Goal: Task Accomplishment & Management: Use online tool/utility

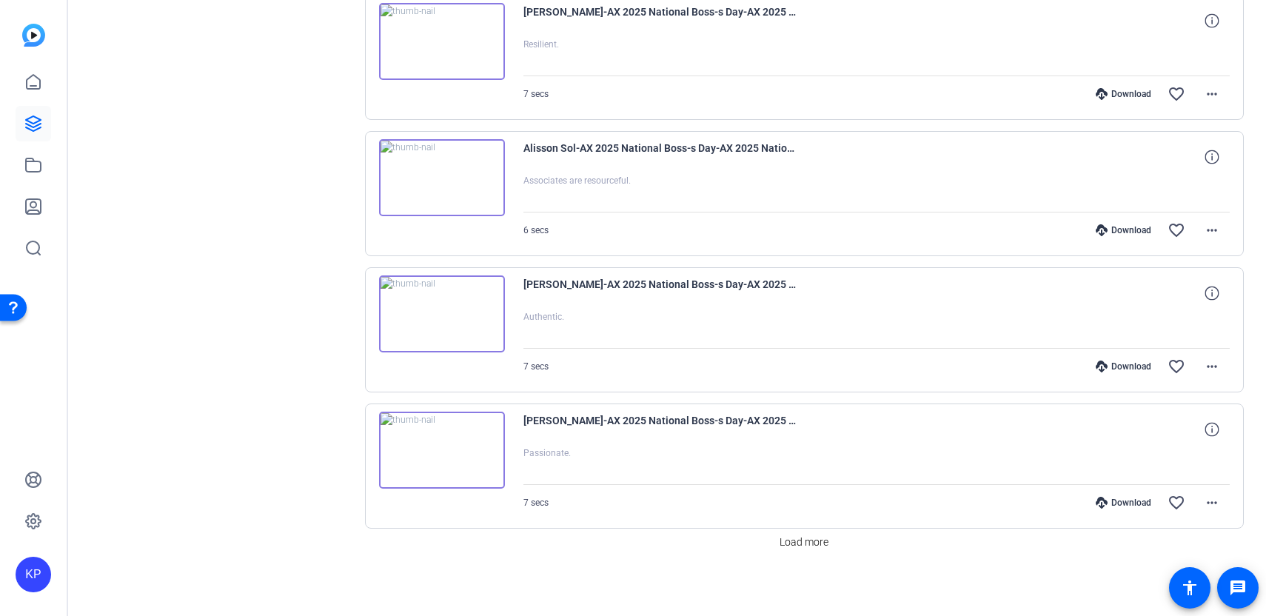
scroll to position [1154, 0]
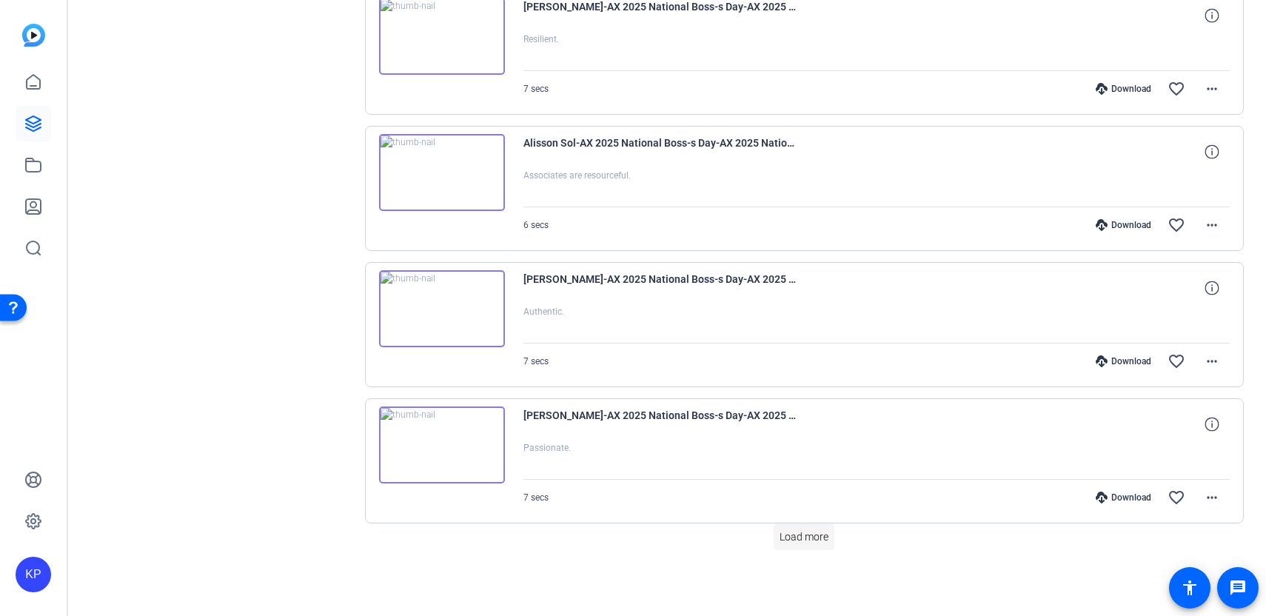
click at [791, 544] on span "Load more" at bounding box center [804, 537] width 49 height 16
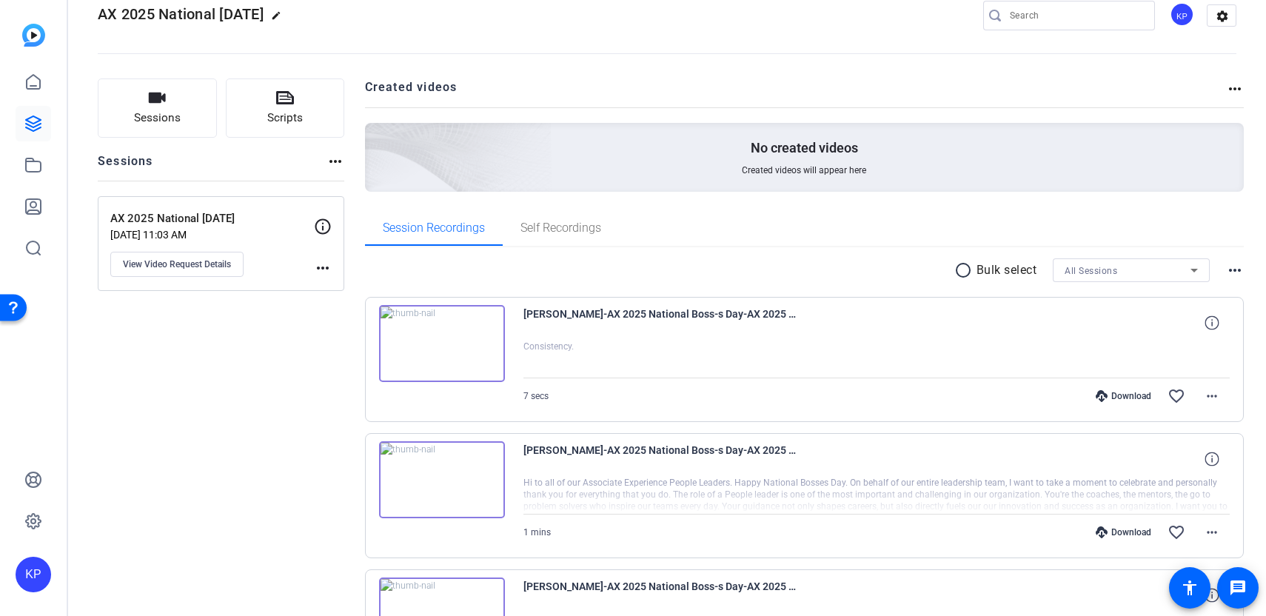
scroll to position [0, 0]
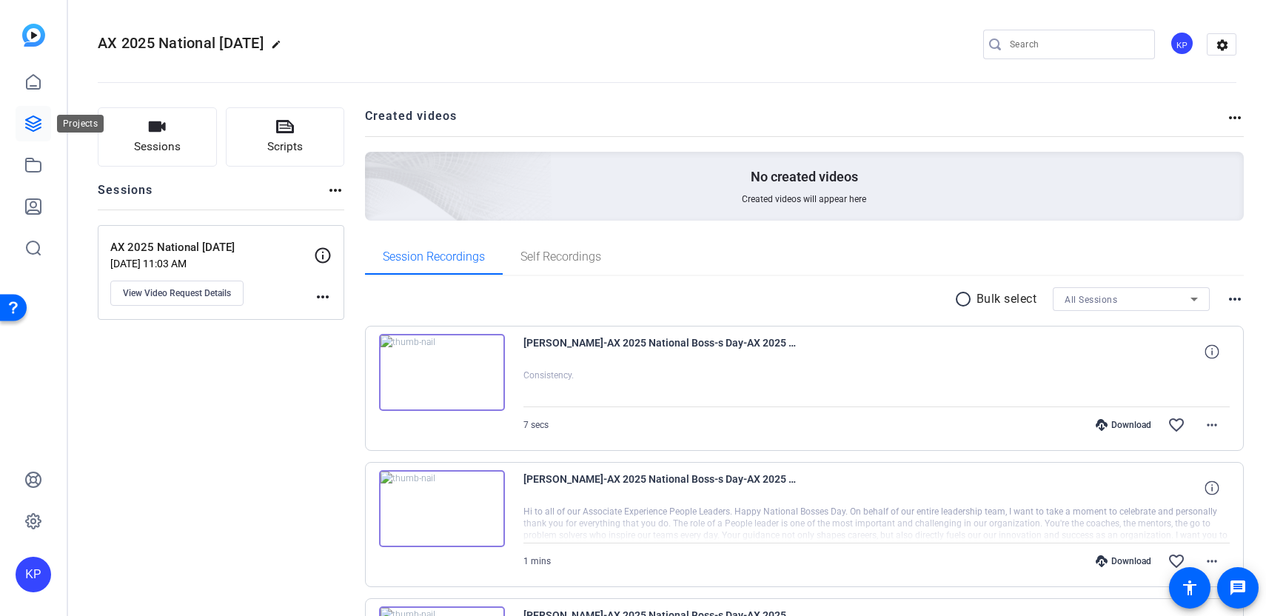
click at [39, 133] on link at bounding box center [34, 124] width 36 height 36
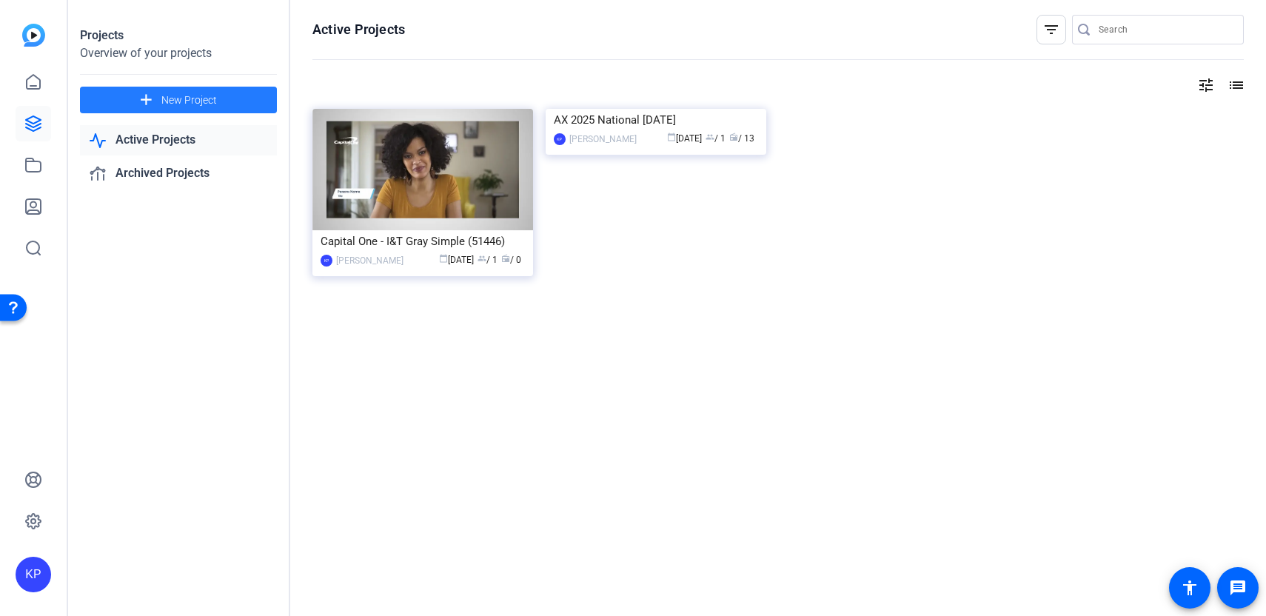
click at [194, 94] on span "New Project" at bounding box center [189, 101] width 56 height 16
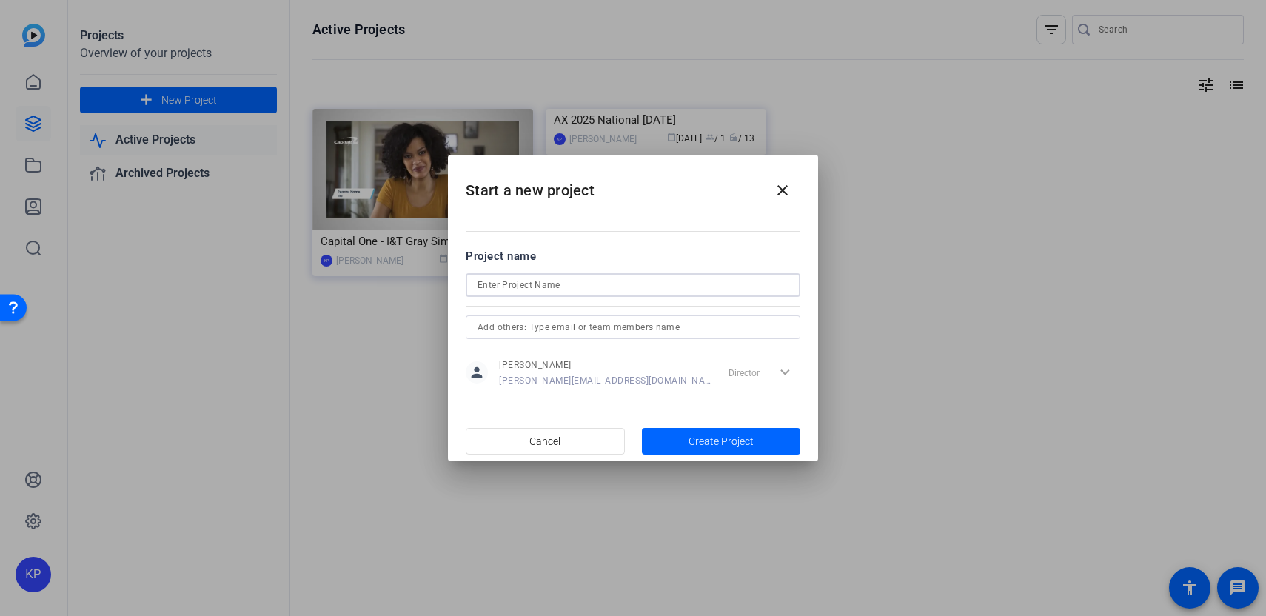
click at [504, 287] on input at bounding box center [633, 285] width 311 height 18
type input "National [DATE]"
click at [697, 440] on span "Create Project" at bounding box center [721, 442] width 65 height 16
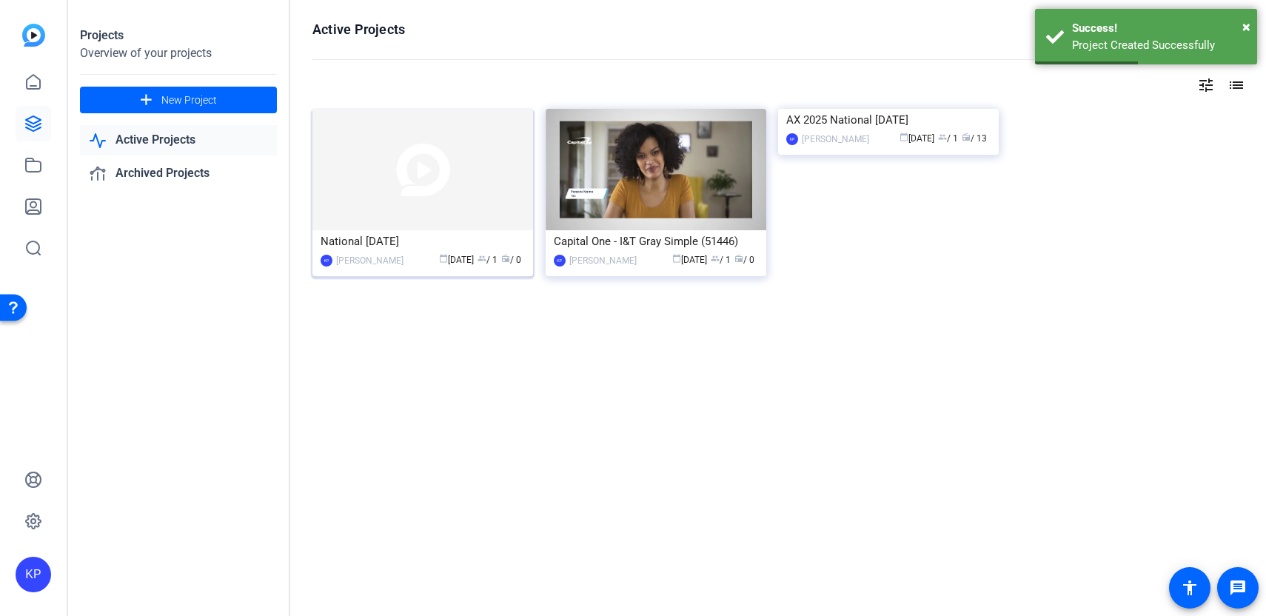
click at [441, 234] on div "National [DATE]" at bounding box center [423, 241] width 204 height 22
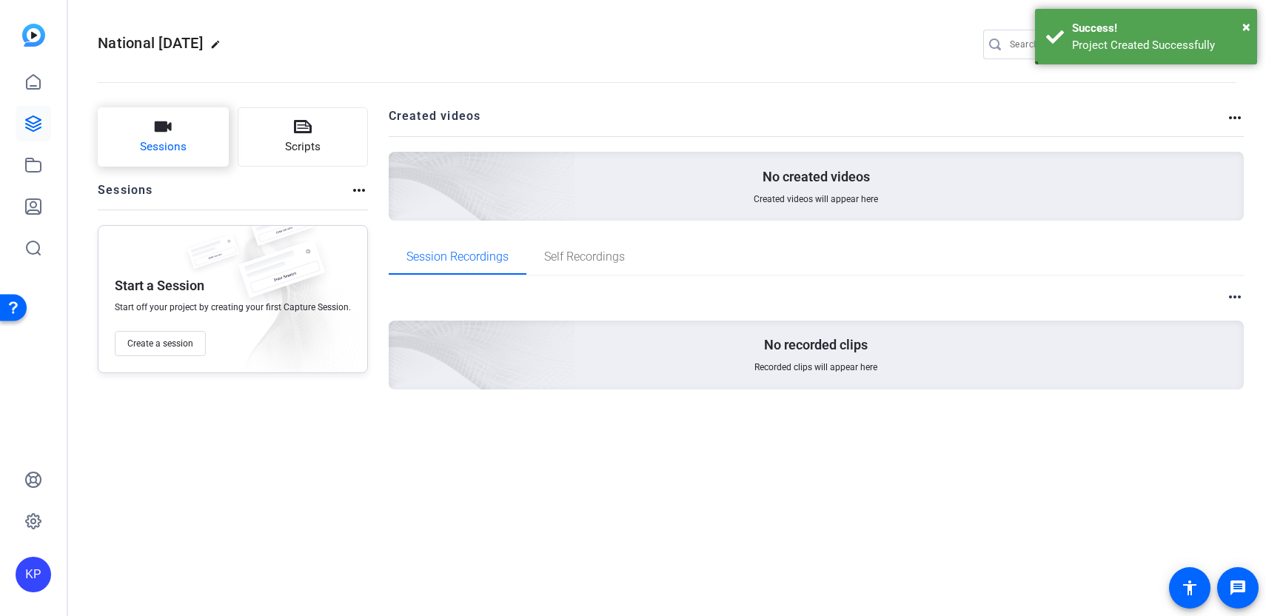
click at [162, 141] on span "Sessions" at bounding box center [163, 146] width 47 height 17
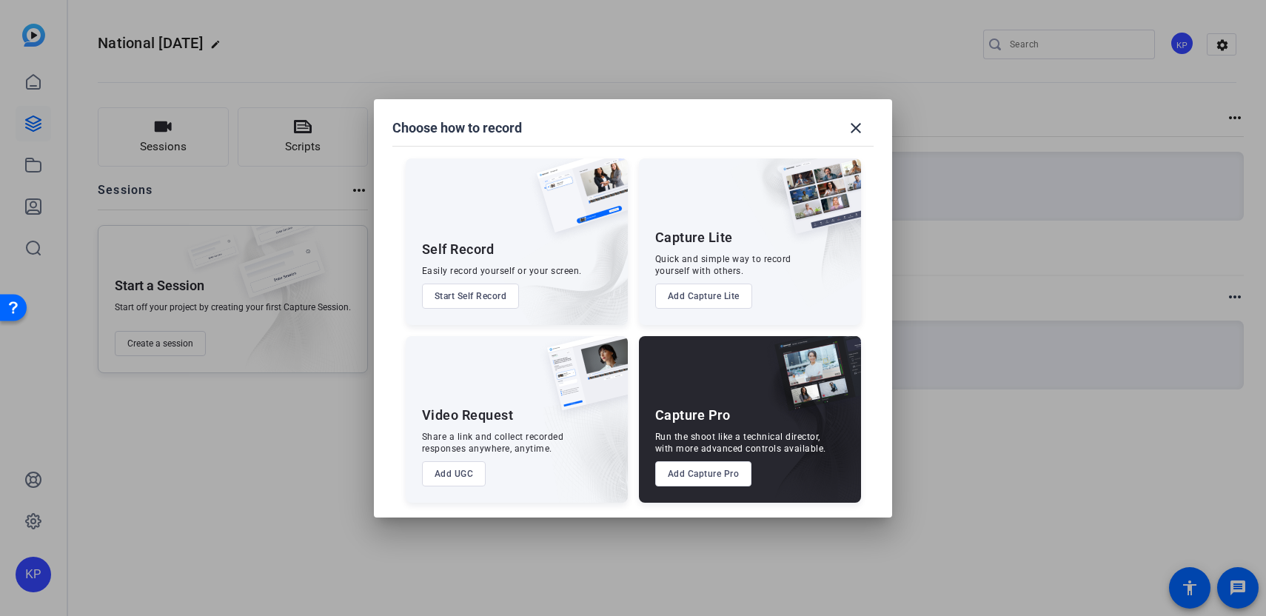
click at [290, 400] on div at bounding box center [633, 308] width 1266 height 616
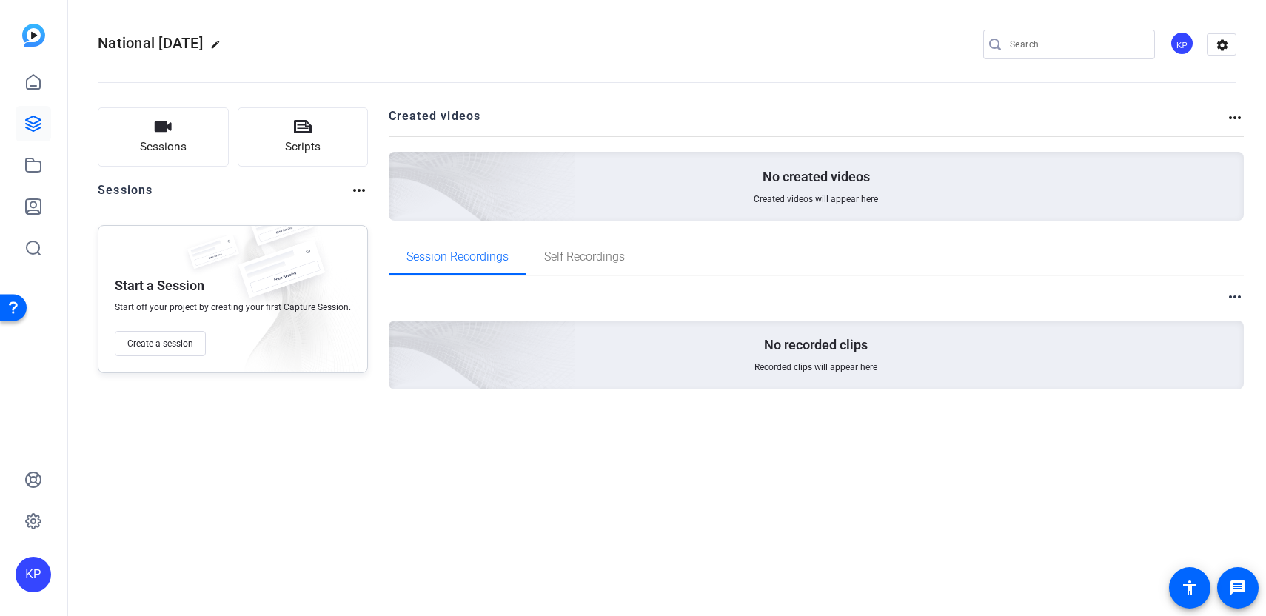
click at [743, 190] on div "No created videos Created videos will appear here" at bounding box center [817, 186] width 856 height 69
click at [1234, 109] on mat-icon "more_horiz" at bounding box center [1235, 118] width 18 height 18
click at [1226, 298] on div at bounding box center [633, 308] width 1266 height 616
click at [1233, 298] on mat-icon "more_horiz" at bounding box center [1235, 297] width 18 height 18
click at [812, 464] on div at bounding box center [633, 308] width 1266 height 616
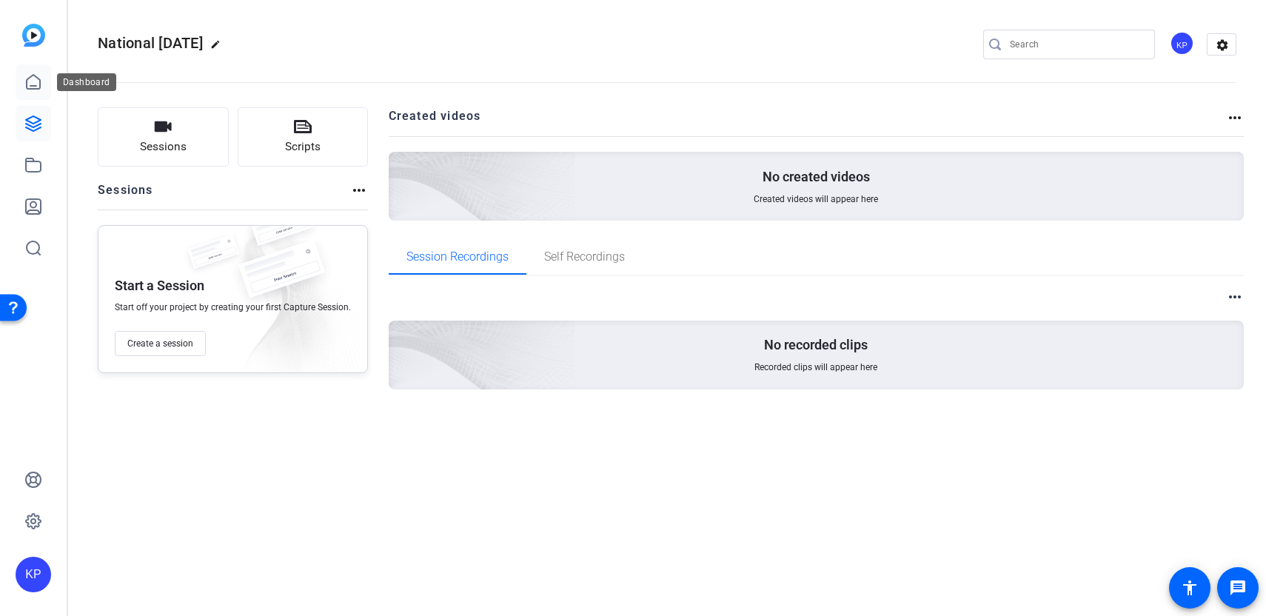
click at [33, 82] on icon at bounding box center [33, 82] width 18 height 18
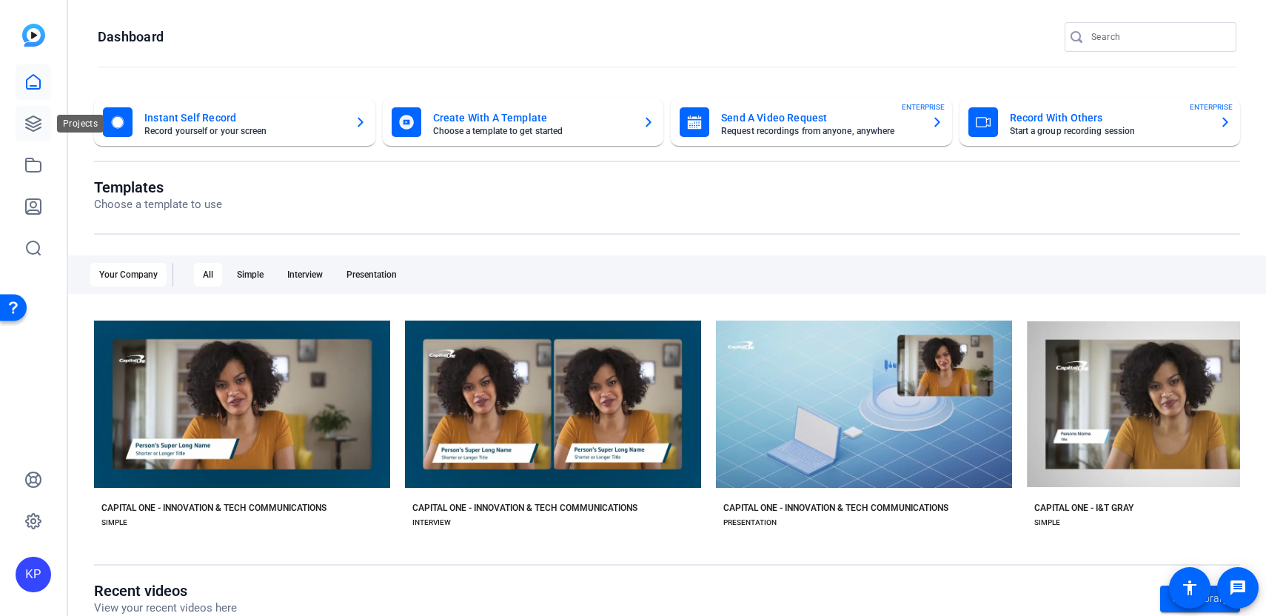
click at [22, 131] on link at bounding box center [34, 124] width 36 height 36
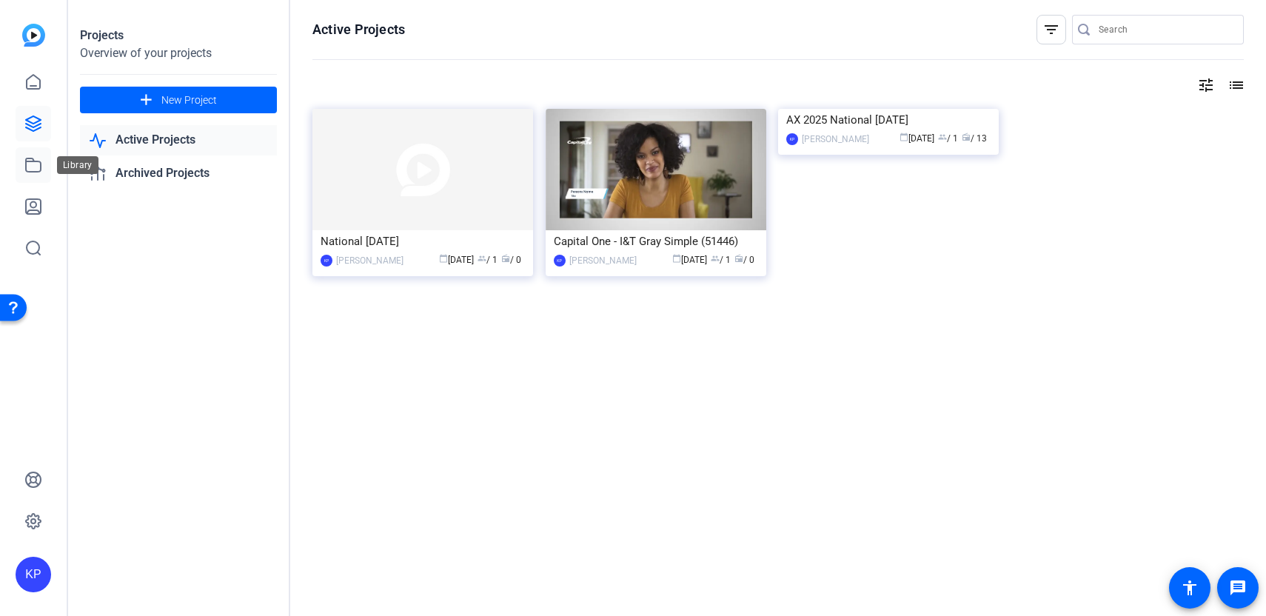
click at [36, 172] on icon at bounding box center [33, 164] width 15 height 13
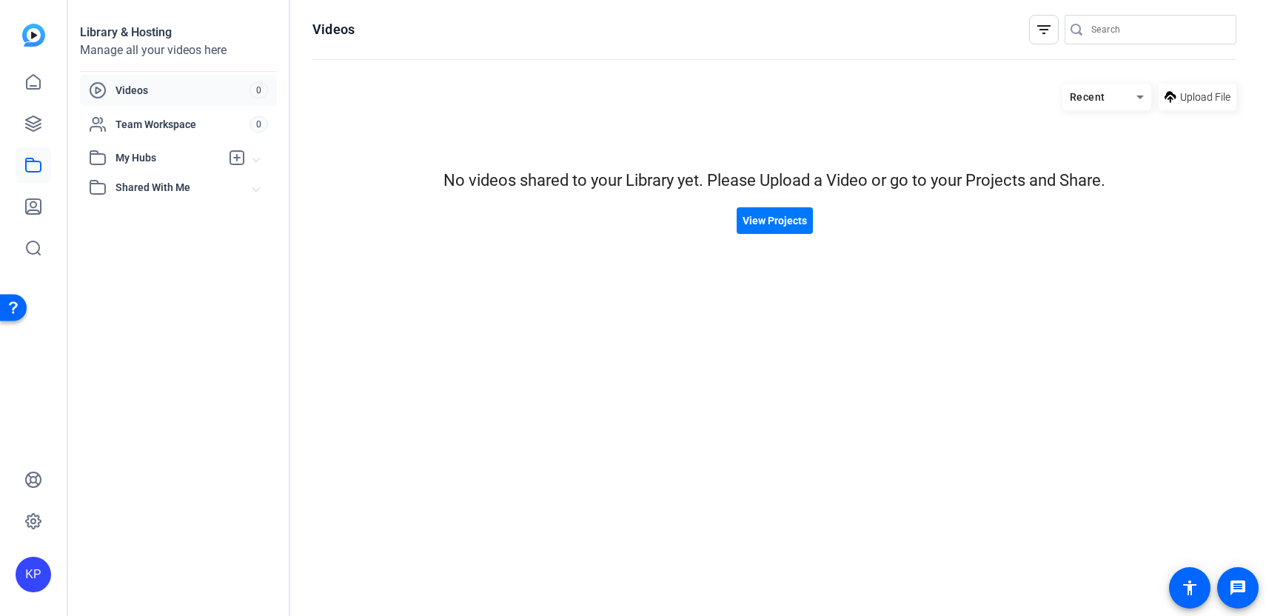
click at [207, 99] on div "Videos 0" at bounding box center [178, 90] width 197 height 31
click at [779, 225] on span "View Projects" at bounding box center [775, 221] width 64 height 16
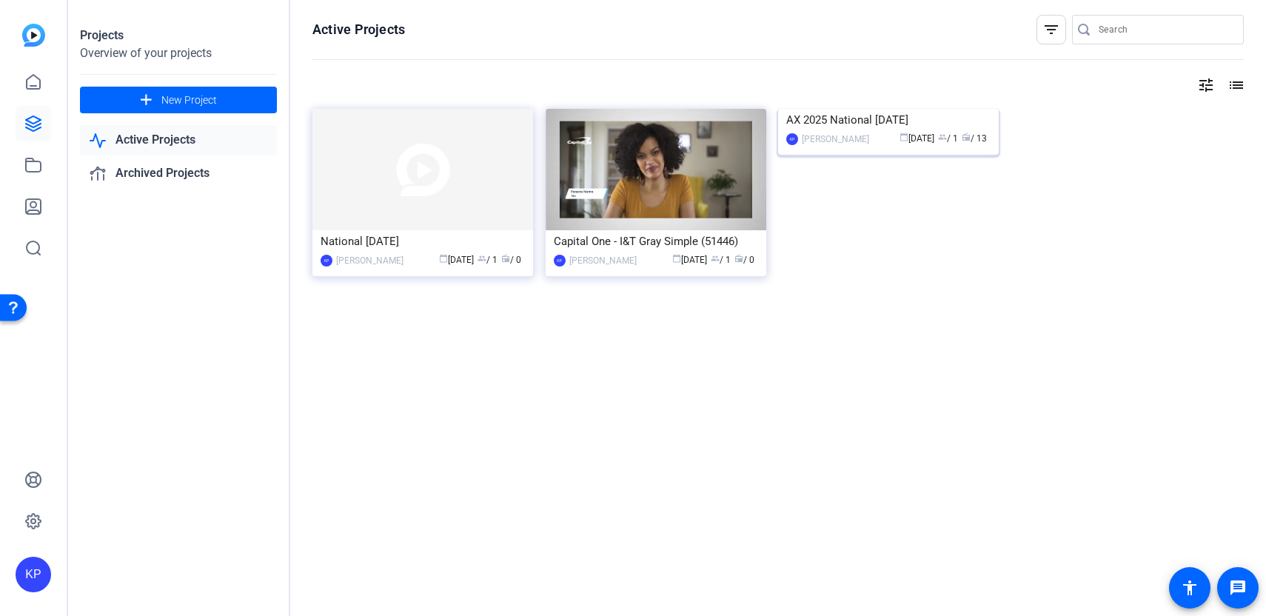
click at [846, 109] on img at bounding box center [888, 109] width 221 height 0
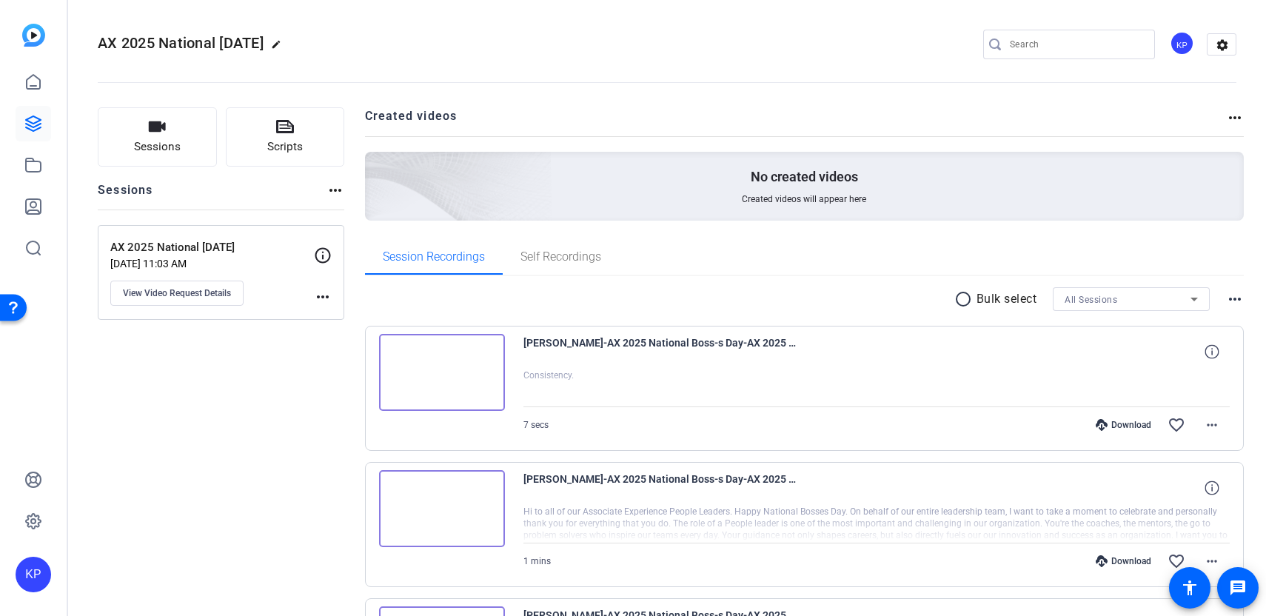
click at [678, 351] on span "[PERSON_NAME]-AX 2025 National Boss-s Day-AX 2025 National Boss-s Day -17595127…" at bounding box center [661, 352] width 274 height 36
click at [475, 378] on img at bounding box center [442, 372] width 126 height 77
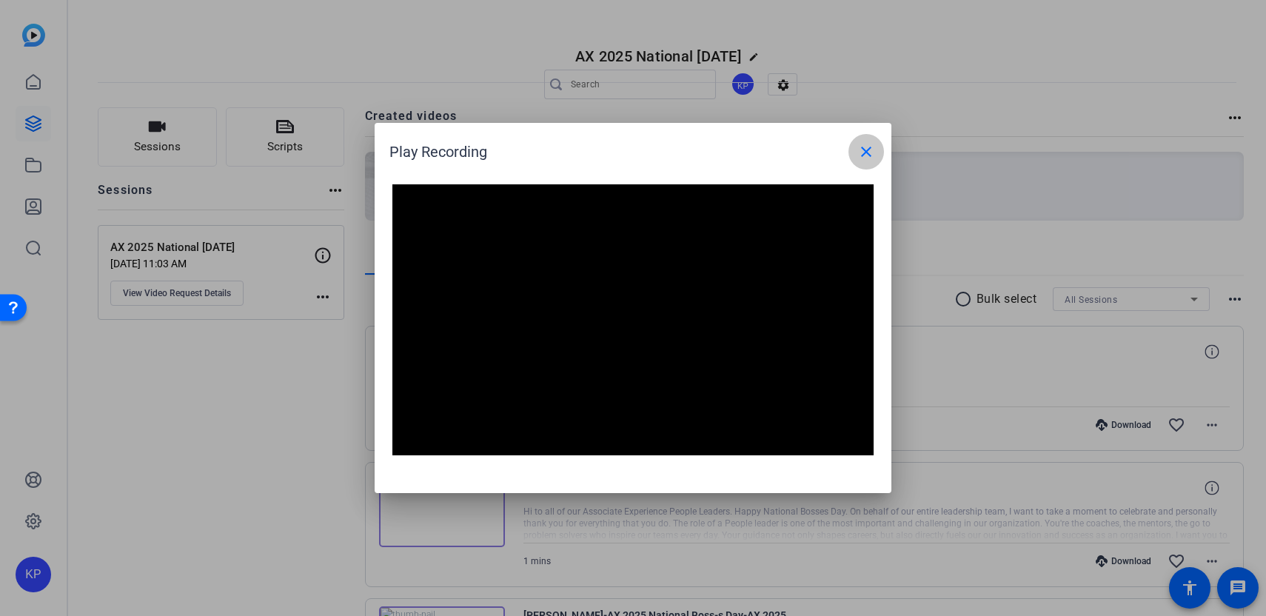
click at [861, 156] on mat-icon "close" at bounding box center [867, 152] width 18 height 18
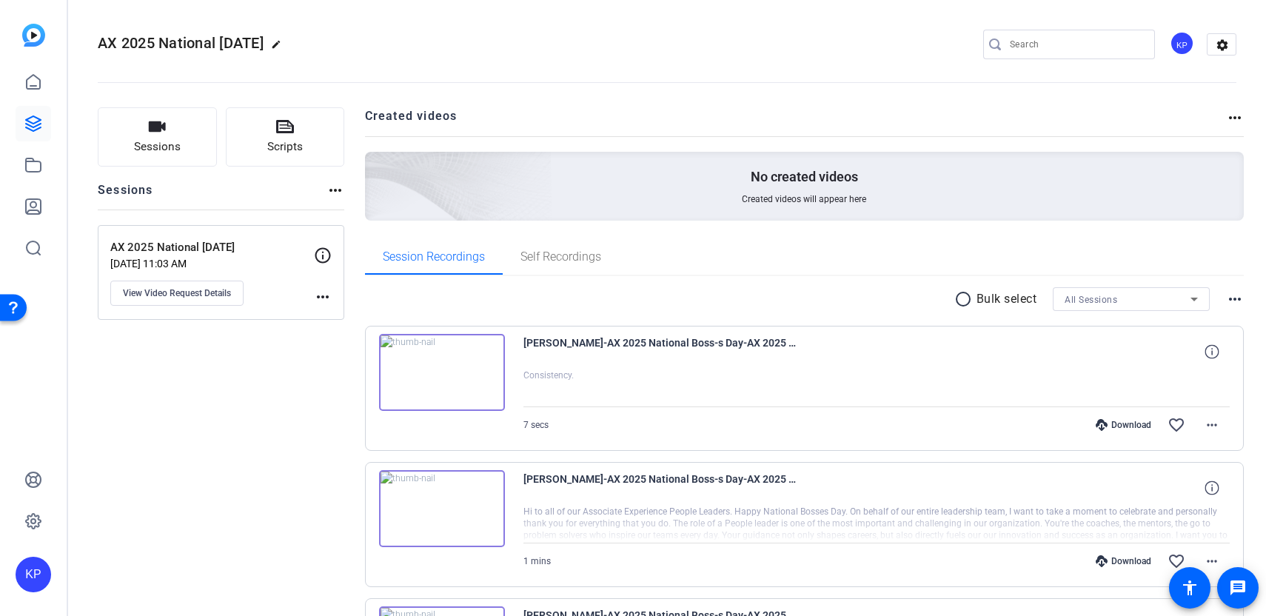
click at [963, 296] on mat-icon "radio_button_unchecked" at bounding box center [966, 299] width 22 height 18
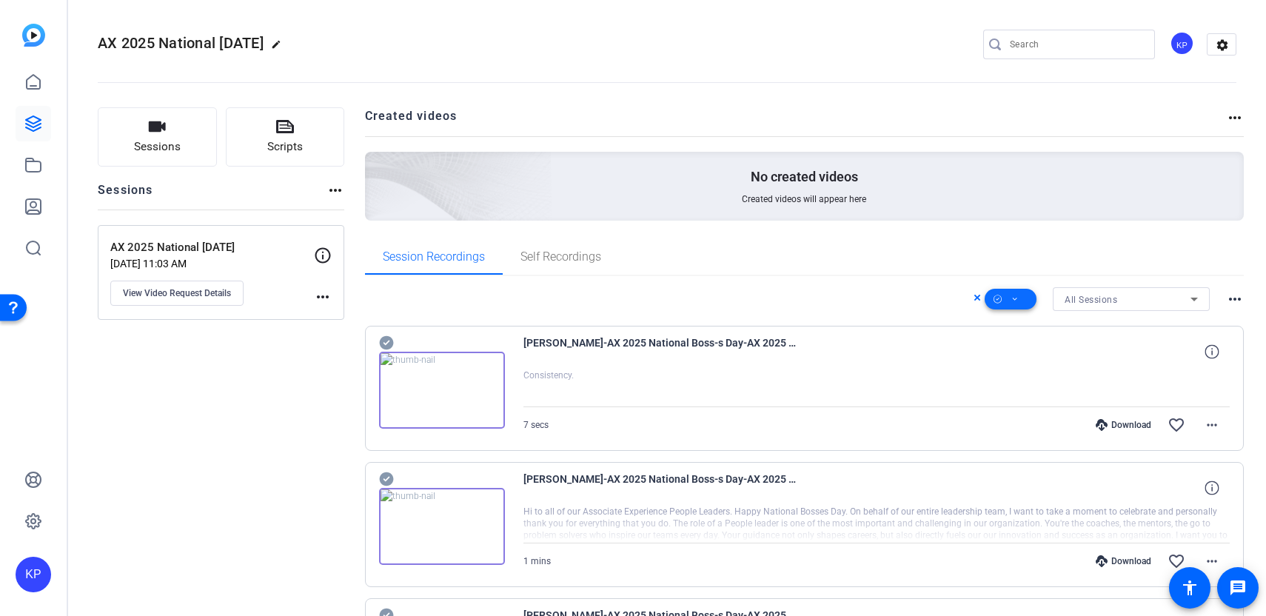
click at [1002, 297] on icon at bounding box center [998, 299] width 8 height 19
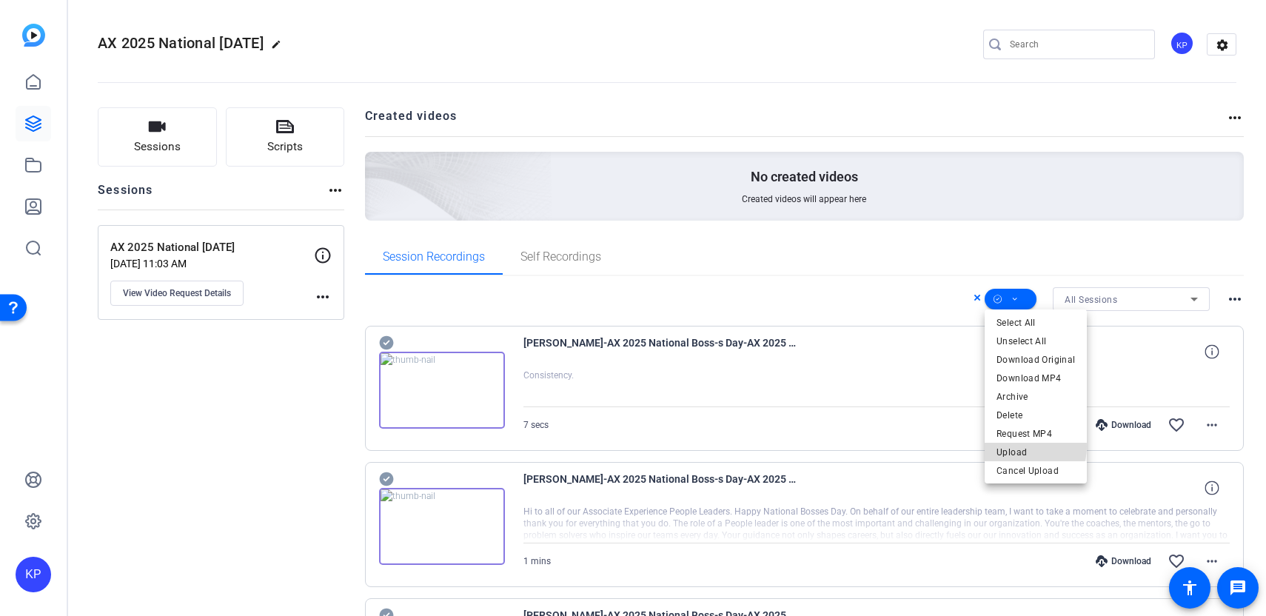
click at [1023, 447] on span "Upload" at bounding box center [1036, 453] width 78 height 18
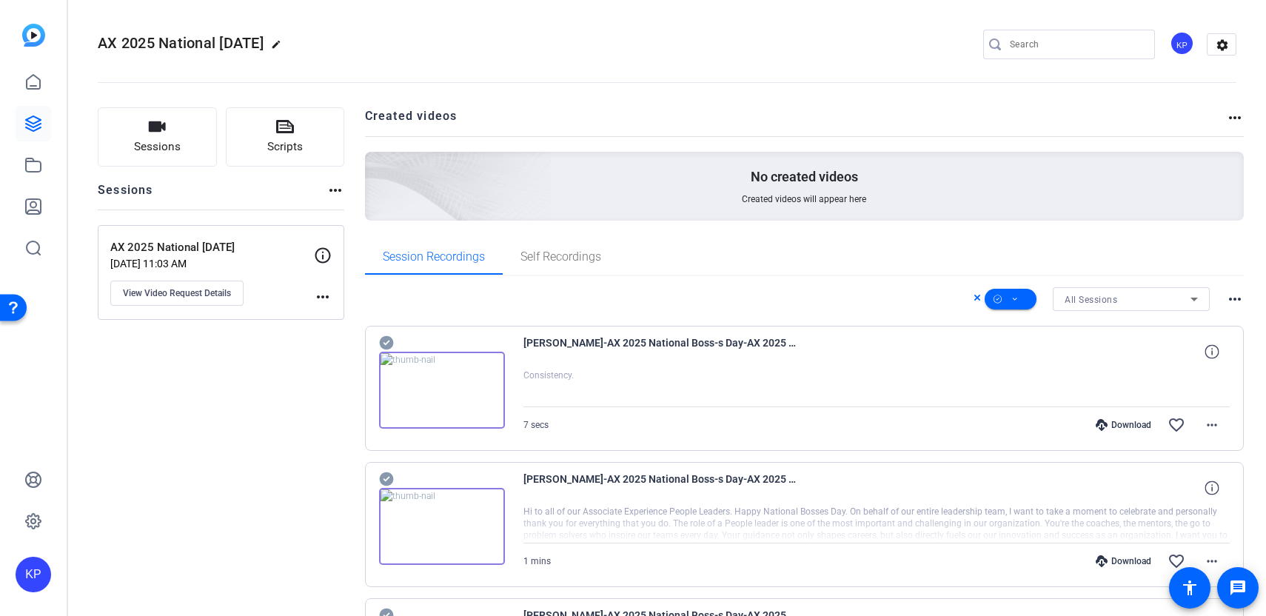
click at [843, 164] on div "No created videos Created videos will appear here" at bounding box center [805, 186] width 880 height 69
click at [827, 193] on span "Created videos will appear here" at bounding box center [804, 199] width 124 height 12
click at [1226, 111] on mat-icon "more_horiz" at bounding box center [1235, 118] width 18 height 18
click at [1231, 113] on div at bounding box center [633, 308] width 1266 height 616
click at [387, 124] on h2 "Created videos" at bounding box center [796, 121] width 862 height 29
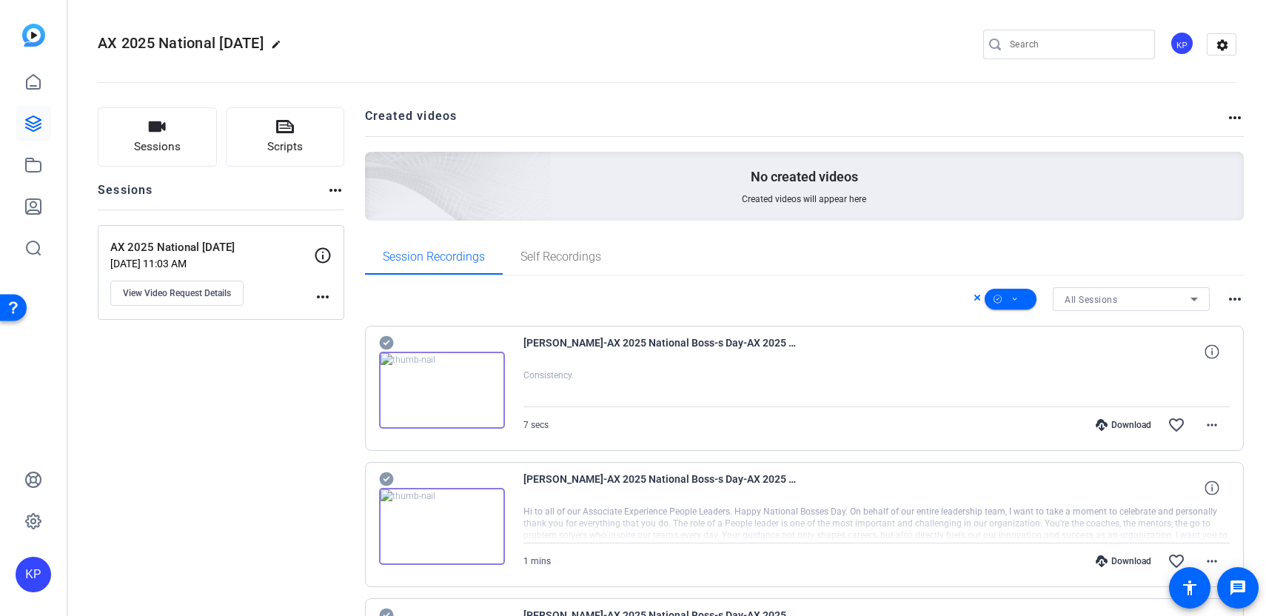
click at [402, 166] on img at bounding box center [375, 165] width 353 height 321
click at [321, 292] on mat-icon "more_horiz" at bounding box center [323, 297] width 18 height 18
click at [185, 147] on div at bounding box center [633, 308] width 1266 height 616
click at [161, 142] on span "Sessions" at bounding box center [157, 146] width 47 height 17
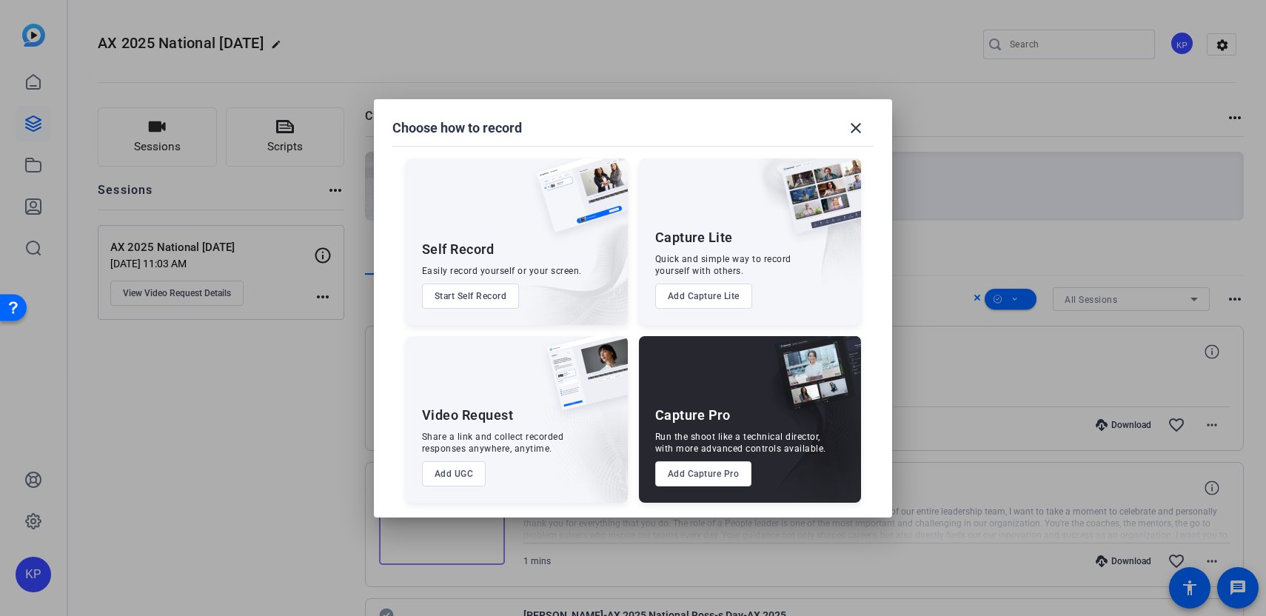
click at [942, 323] on div at bounding box center [633, 308] width 1266 height 616
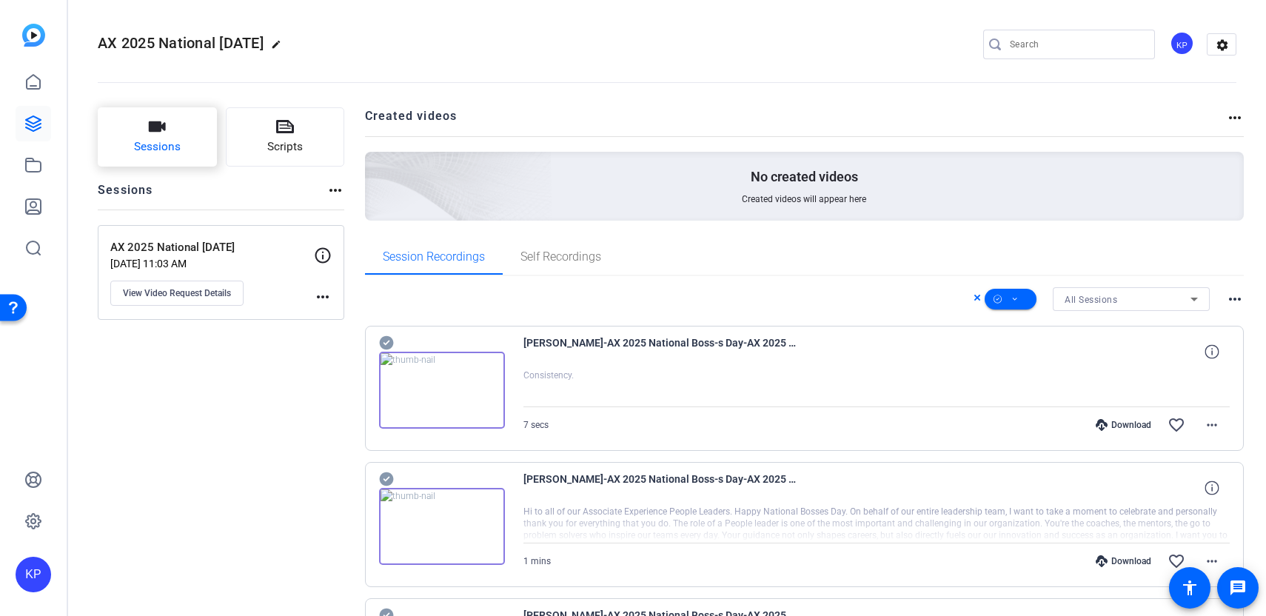
click at [184, 149] on button "Sessions" at bounding box center [157, 136] width 119 height 59
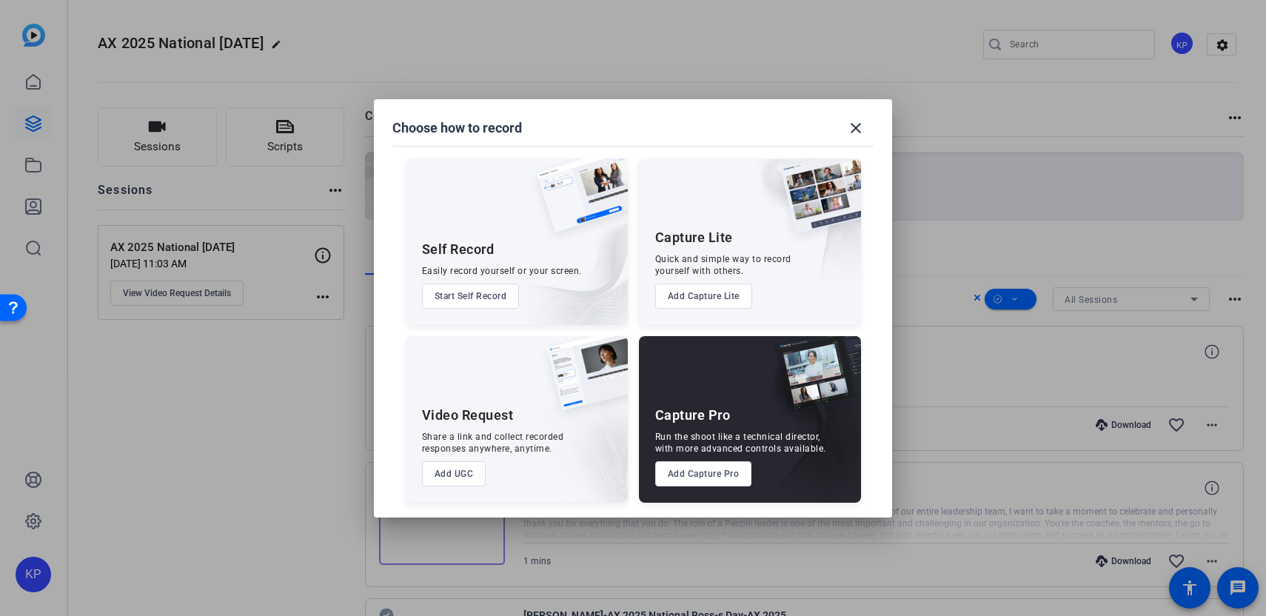
click at [267, 370] on div at bounding box center [633, 308] width 1266 height 616
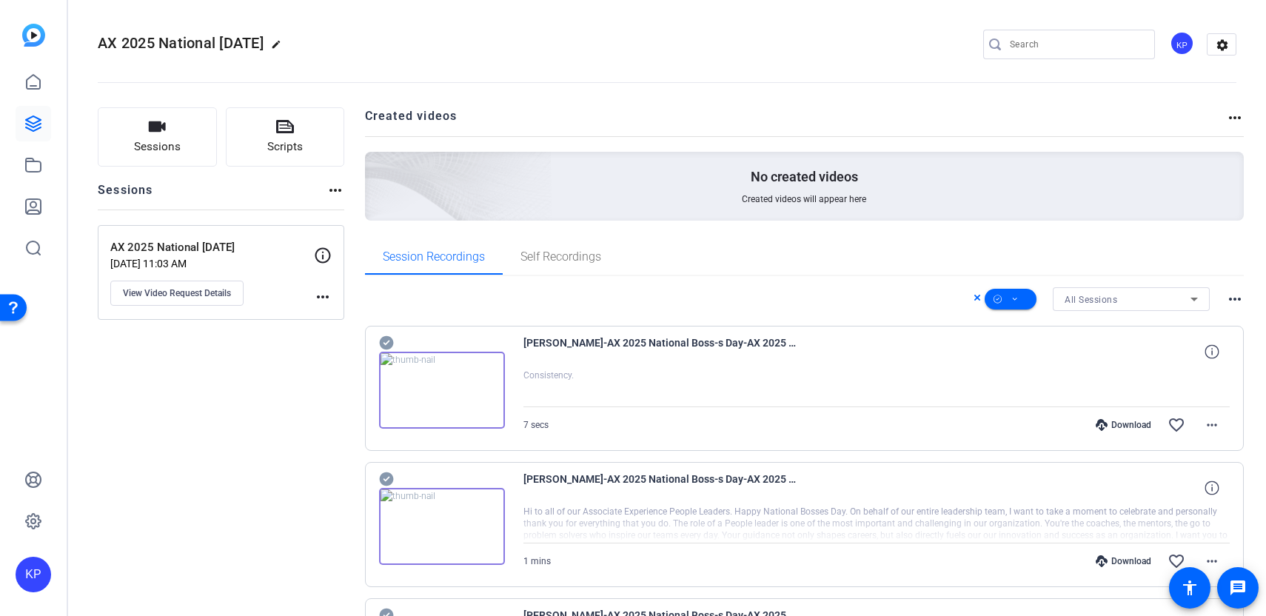
click at [454, 335] on div at bounding box center [442, 381] width 126 height 95
click at [470, 388] on img at bounding box center [442, 390] width 126 height 77
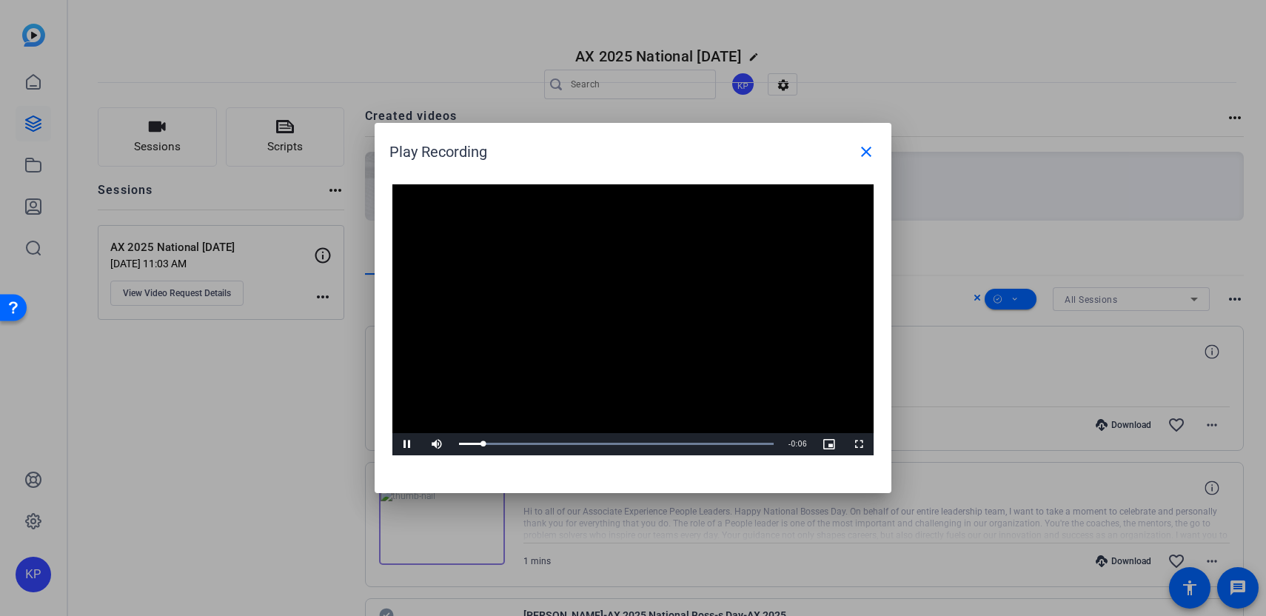
click at [328, 398] on div at bounding box center [633, 308] width 1266 height 616
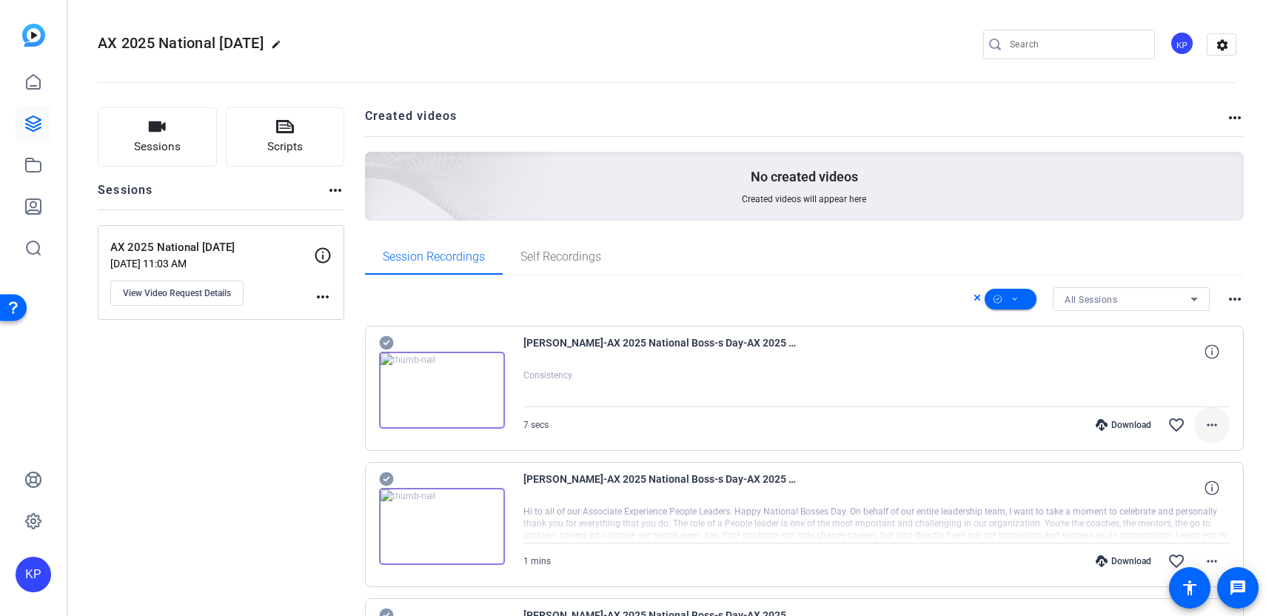
click at [1217, 427] on mat-icon "more_horiz" at bounding box center [1212, 425] width 18 height 18
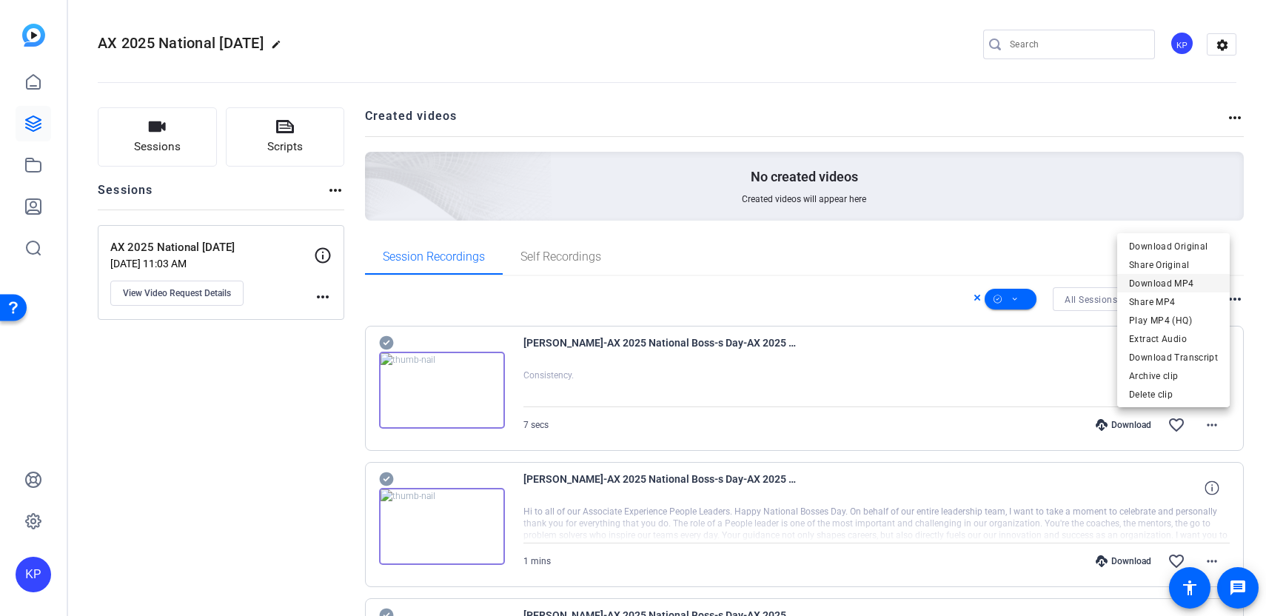
click at [1172, 287] on span "Download MP4" at bounding box center [1173, 284] width 89 height 18
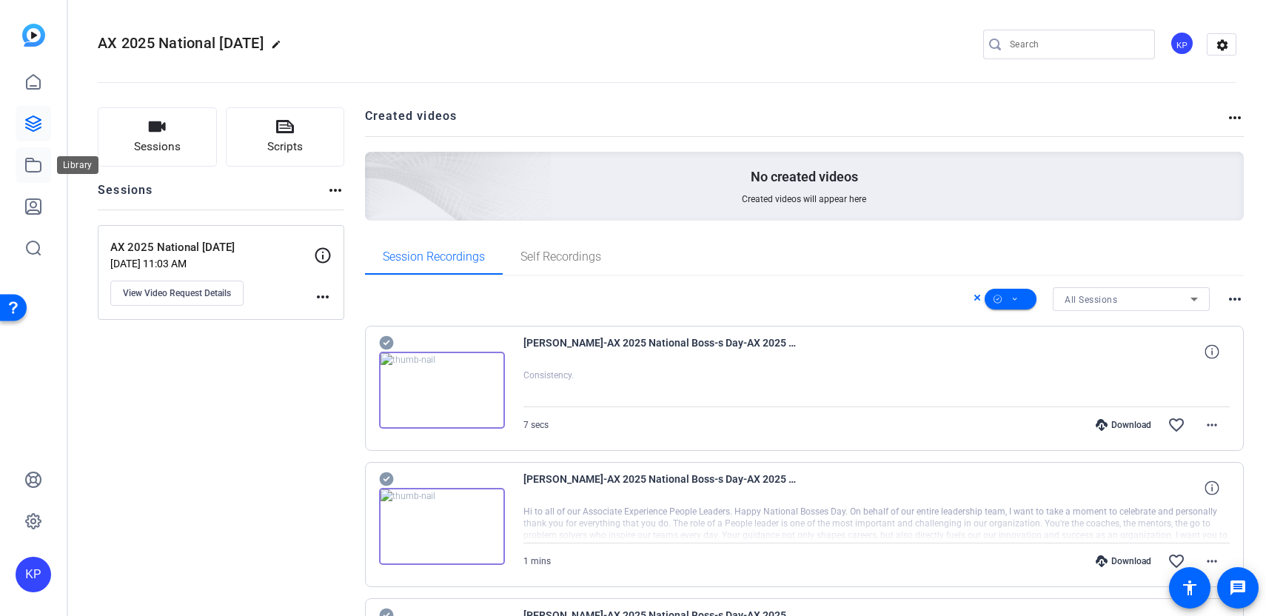
click at [39, 175] on link at bounding box center [34, 165] width 36 height 36
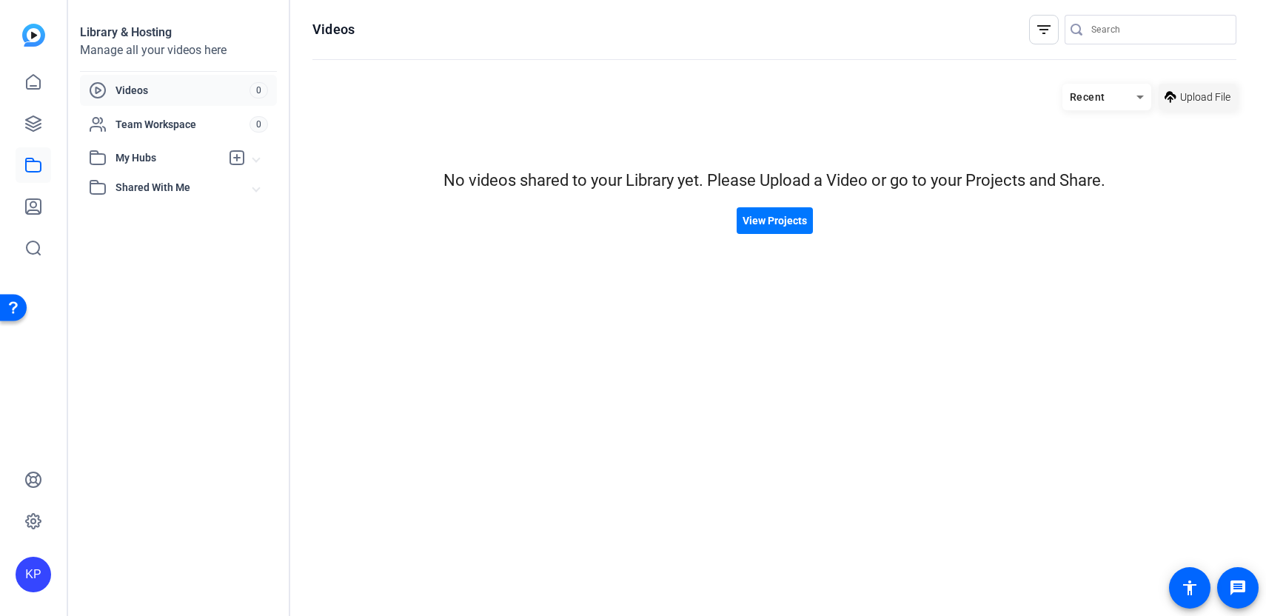
click at [1183, 101] on span "Upload File" at bounding box center [1205, 98] width 50 height 16
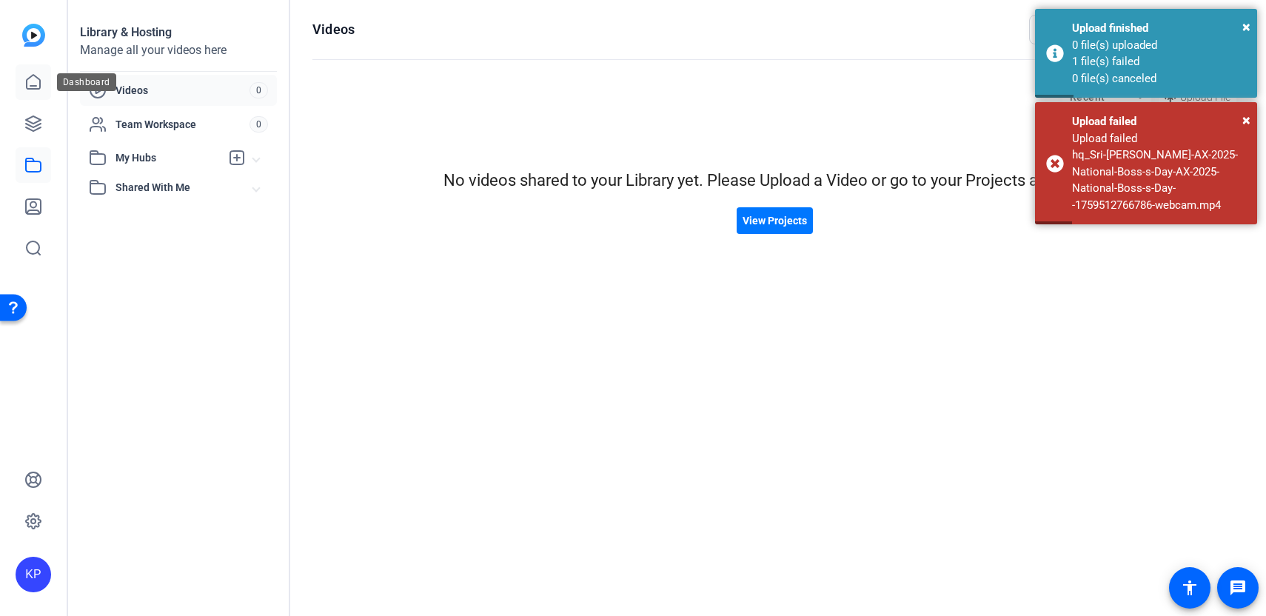
click at [40, 90] on icon at bounding box center [33, 82] width 18 height 18
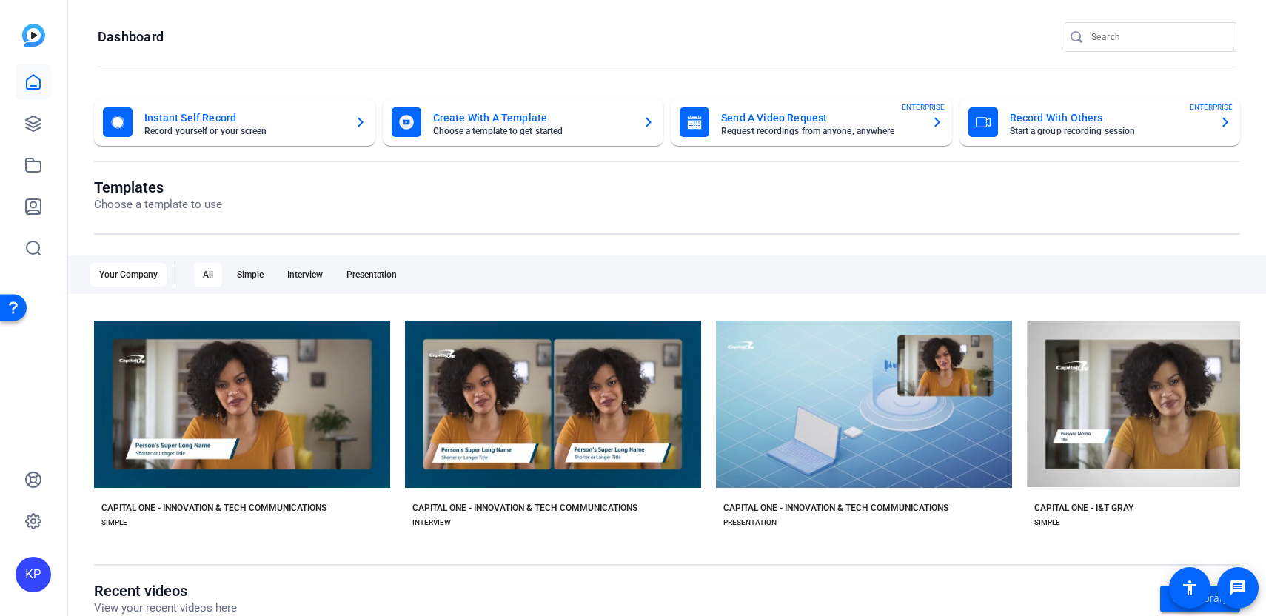
click at [609, 122] on mat-card-title "Create With A Template" at bounding box center [532, 118] width 198 height 18
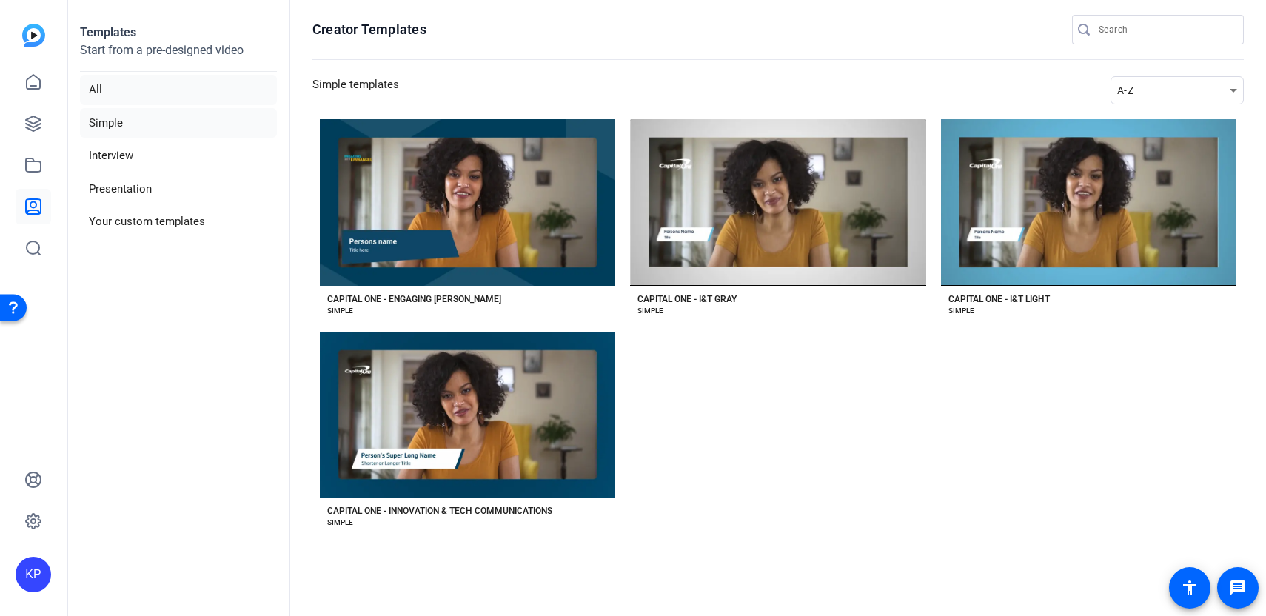
click at [195, 86] on li "All" at bounding box center [178, 90] width 197 height 30
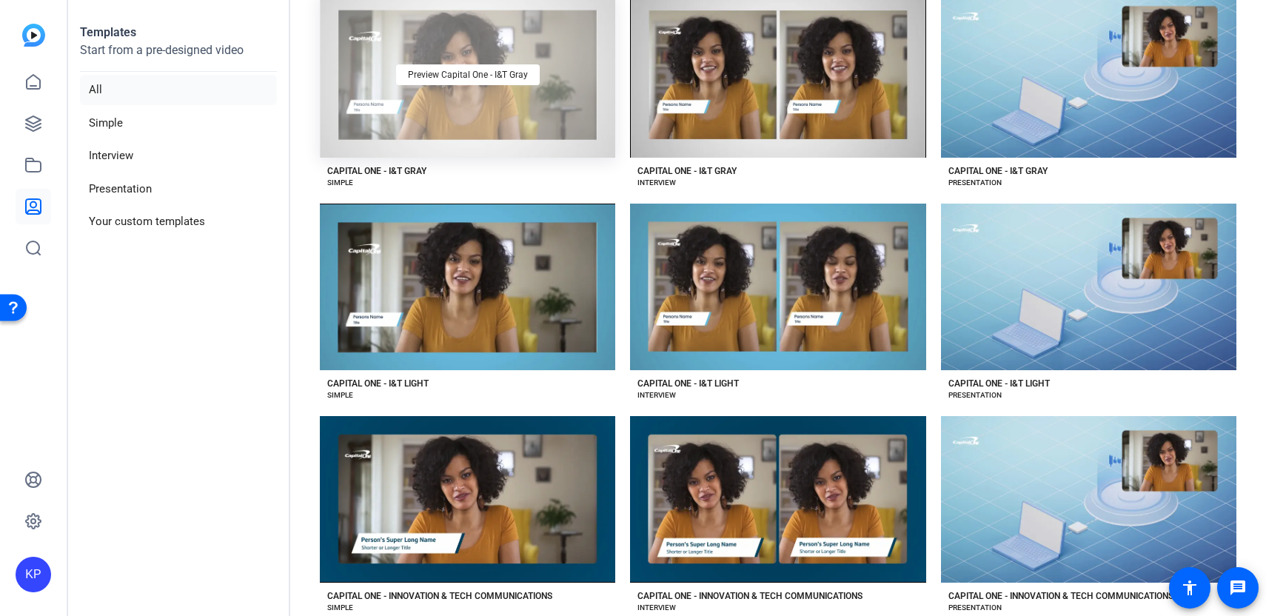
scroll to position [378, 0]
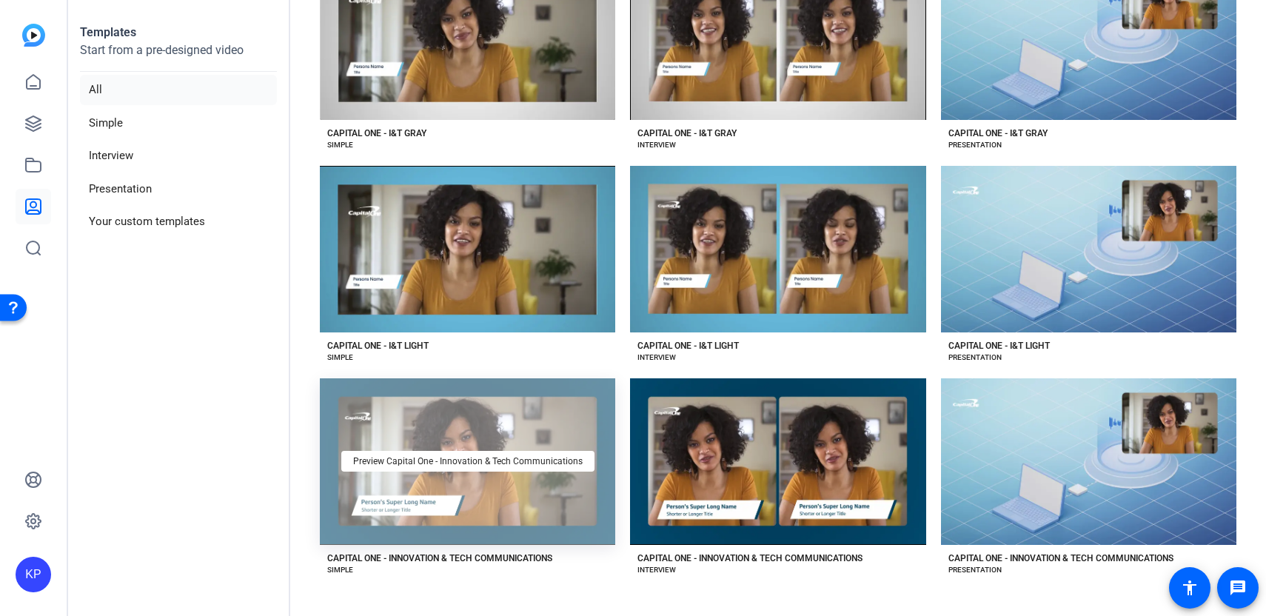
click at [569, 429] on div "Preview Capital One - Innovation & Tech Communications" at bounding box center [467, 461] width 295 height 167
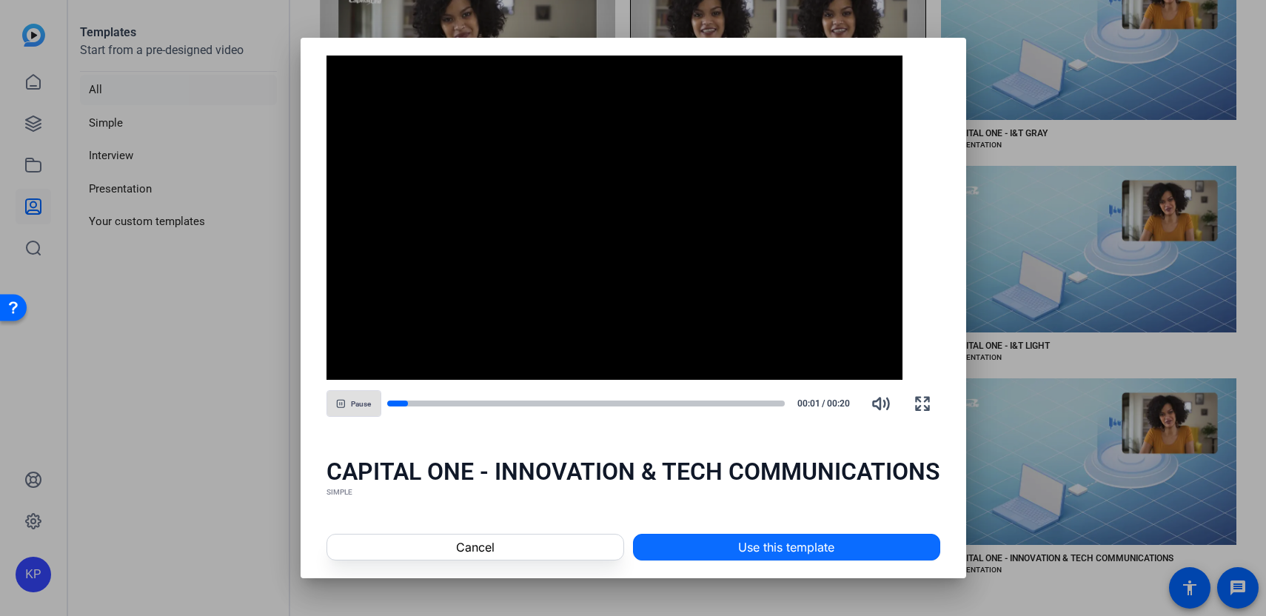
click at [703, 554] on span at bounding box center [787, 547] width 306 height 36
